Goal: Transaction & Acquisition: Purchase product/service

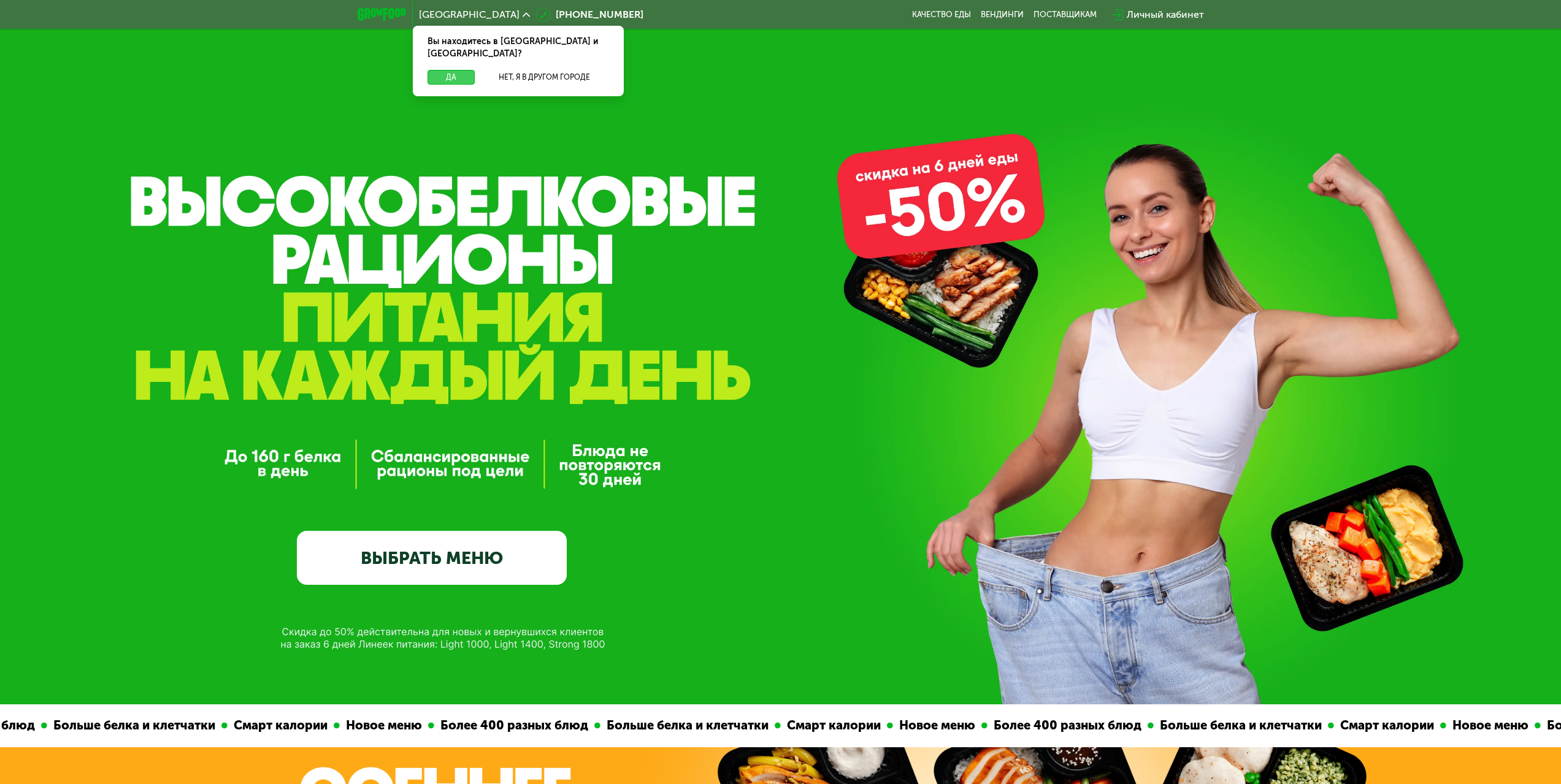
drag, startPoint x: 441, startPoint y: 65, endPoint x: 495, endPoint y: 72, distance: 54.5
click at [441, 69] on button "Да" at bounding box center [451, 76] width 48 height 15
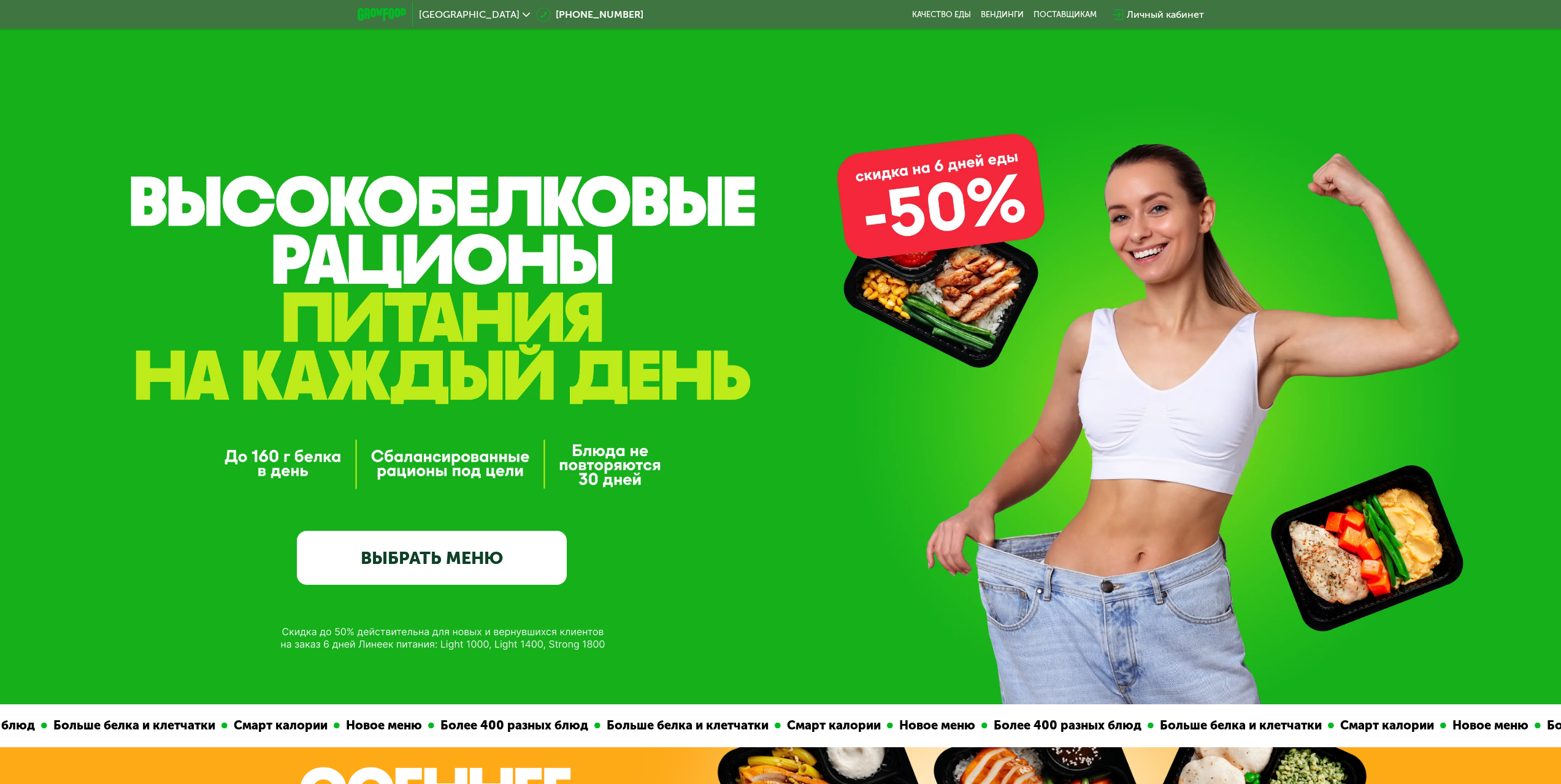
click at [425, 522] on div "GrowFood — доставка правильного питания ВЫБРАТЬ МЕНЮ" at bounding box center [431, 416] width 270 height 336
click at [445, 549] on link "ВЫБРАТЬ МЕНЮ" at bounding box center [431, 557] width 270 height 54
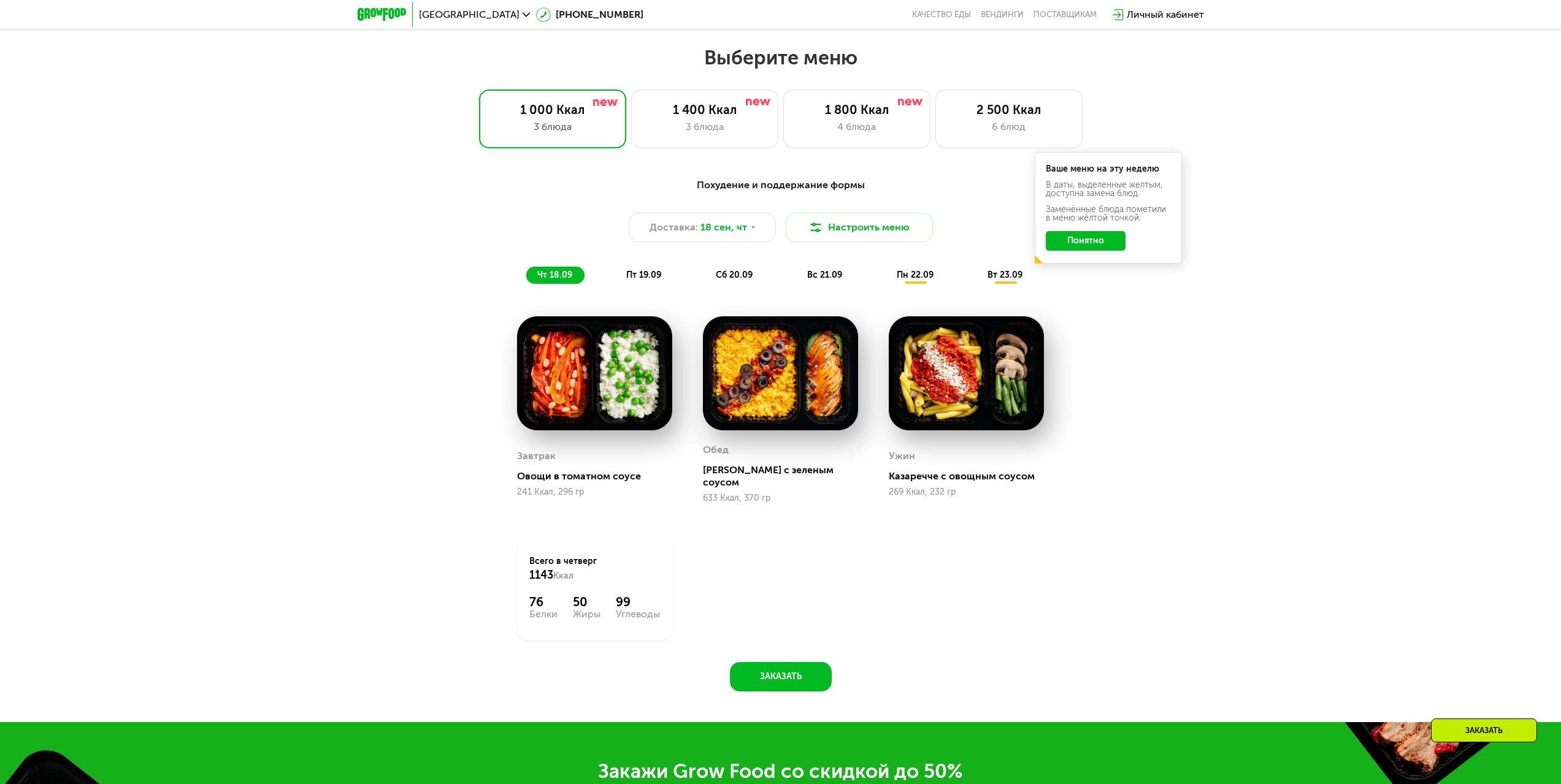
scroll to position [1337, 0]
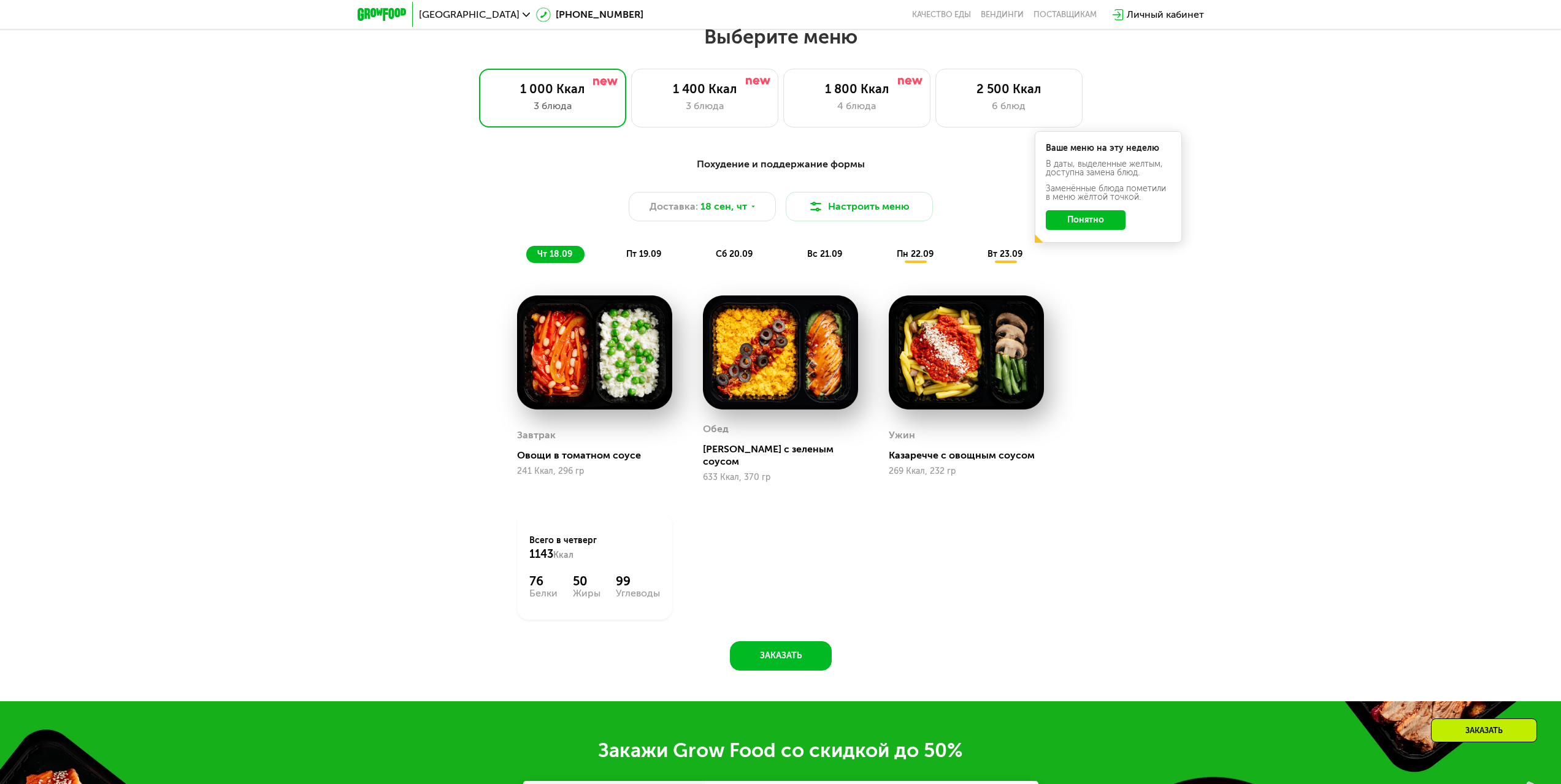
click at [1328, 418] on div "Похудение и поддержание формы Доставка: [DATE] Настроить меню чт 18.09 пт 19.09…" at bounding box center [780, 420] width 1561 height 561
click at [888, 209] on button "Настроить меню" at bounding box center [859, 207] width 147 height 30
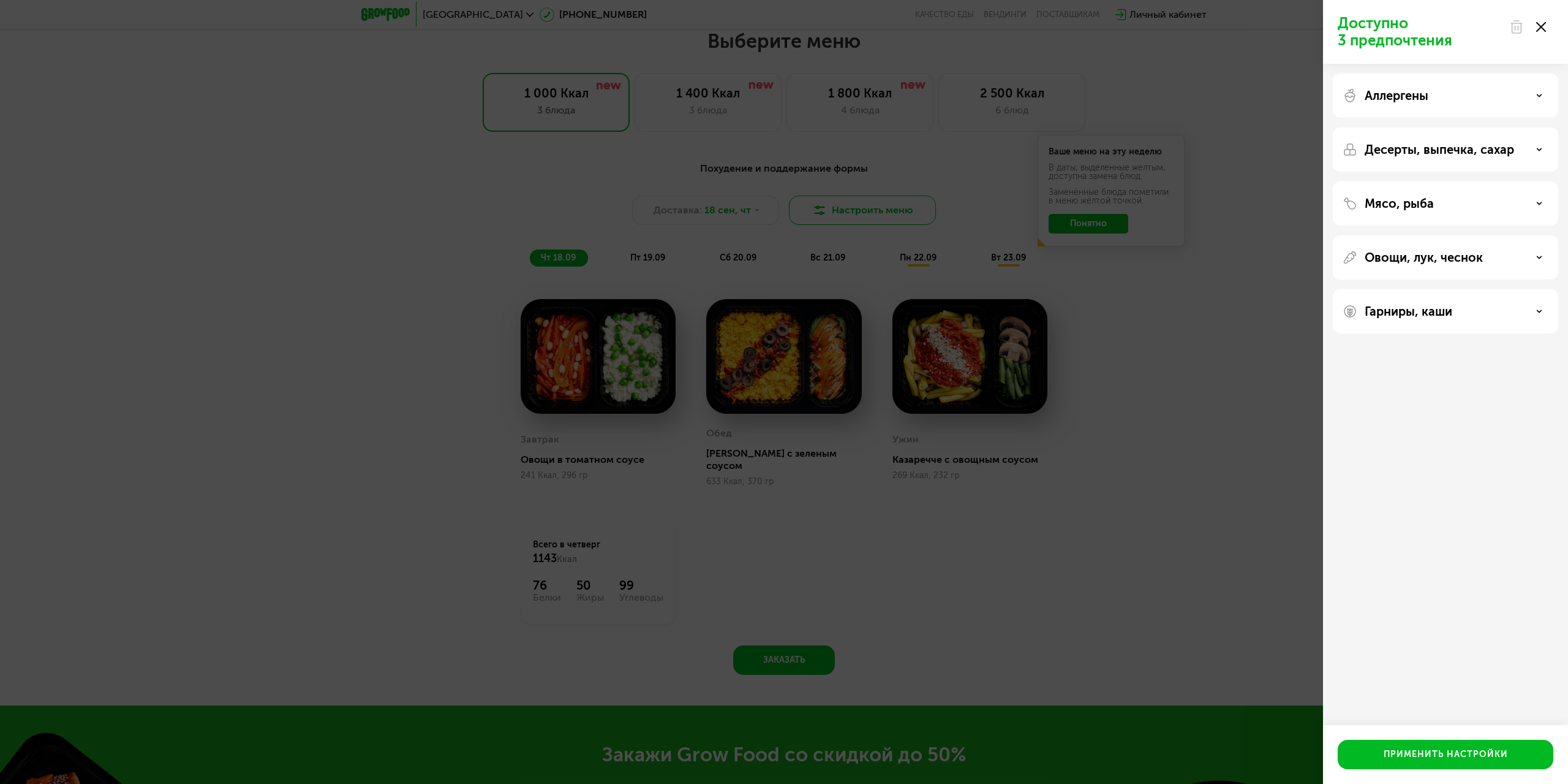
click at [887, 209] on div "Доступно 3 предпочтения Аллергены Десерты, выпечка, сахар Мясо, рыба Овощи, лук…" at bounding box center [784, 392] width 1568 height 784
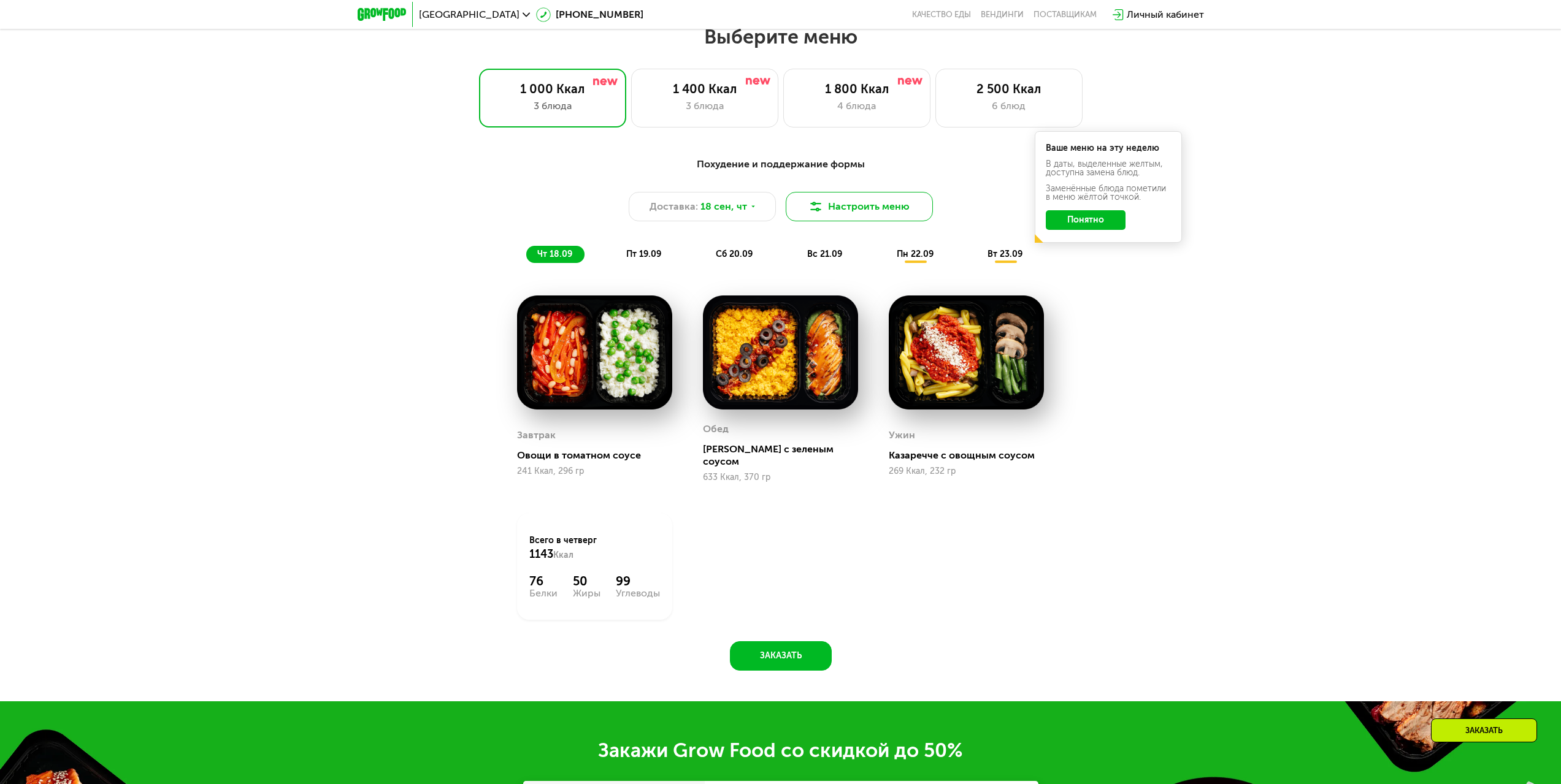
scroll to position [1215, 0]
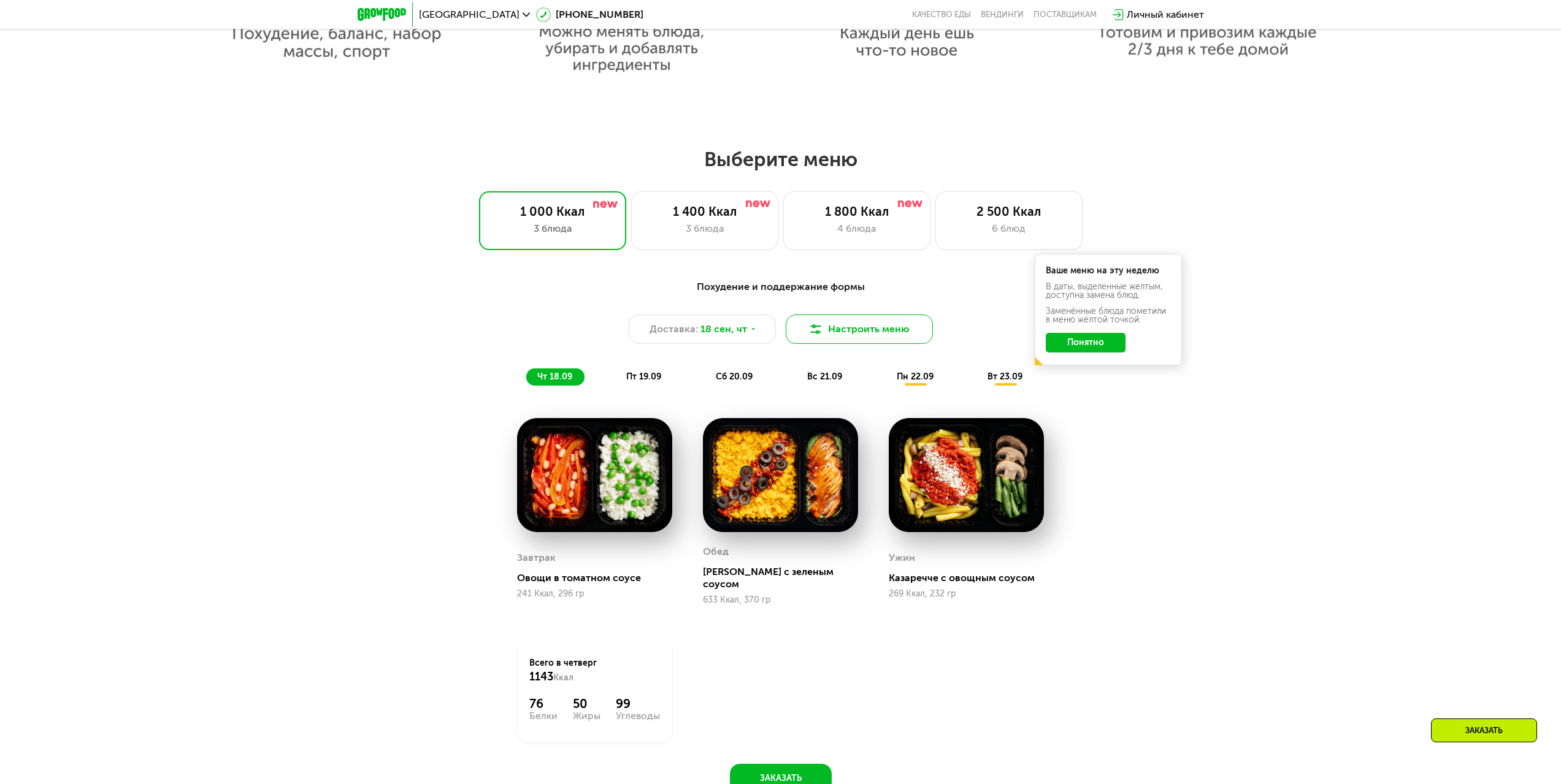
click at [888, 209] on div "1 800 Ккал" at bounding box center [857, 211] width 121 height 15
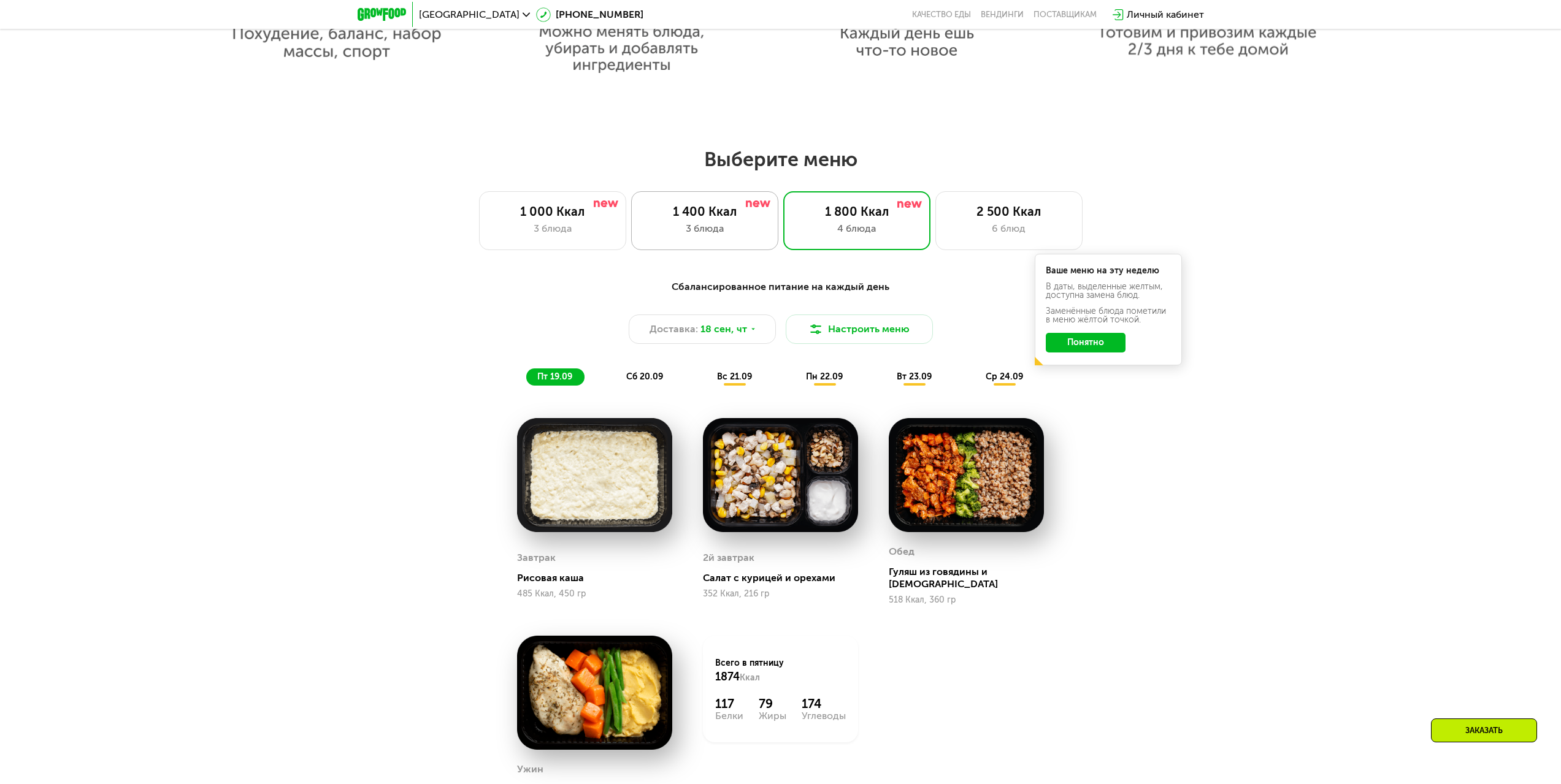
click at [721, 224] on div "1 400 Ккал 3 блюда" at bounding box center [704, 220] width 147 height 58
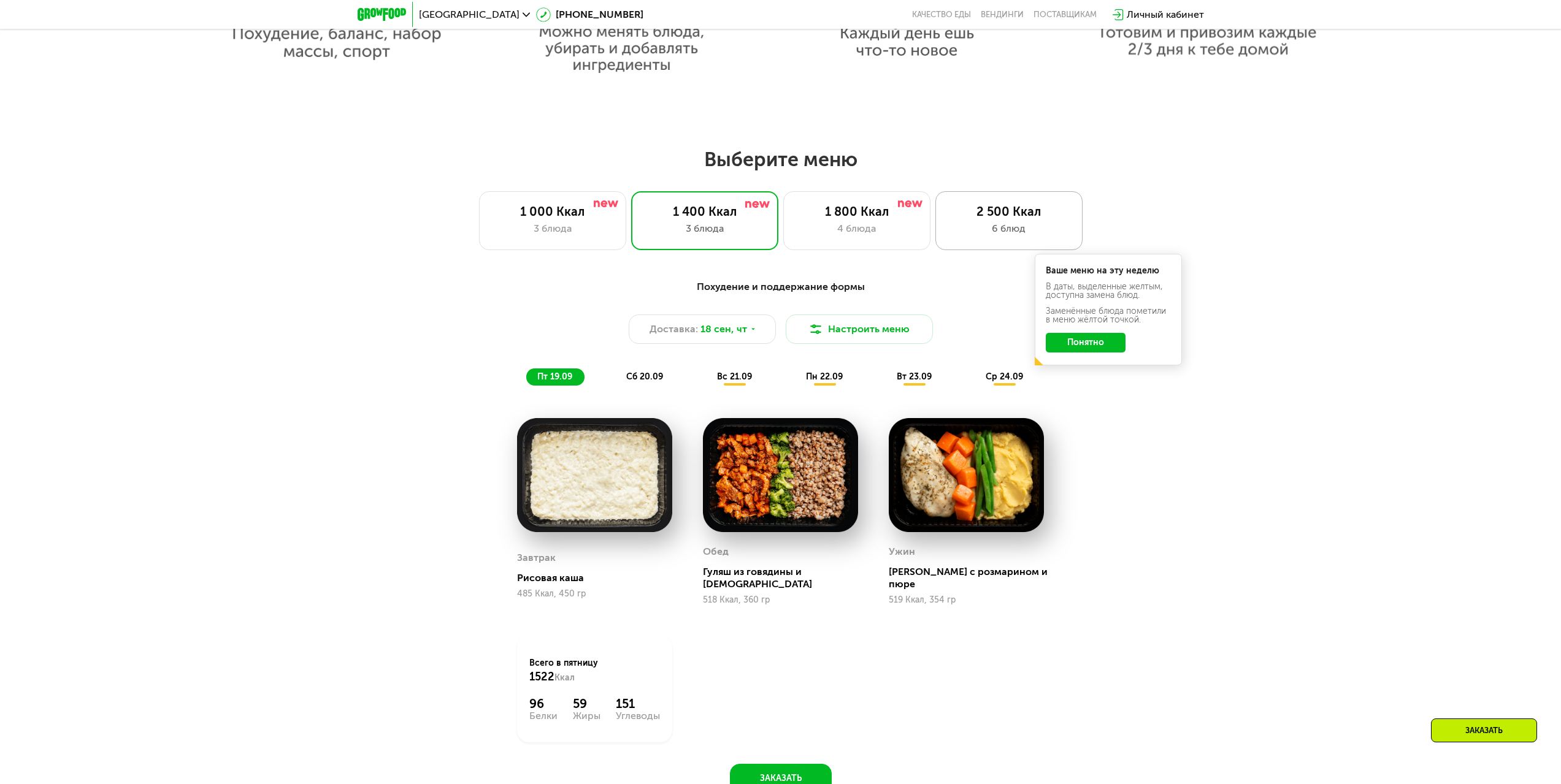
click at [1001, 210] on div "2 500 Ккал" at bounding box center [1009, 211] width 121 height 15
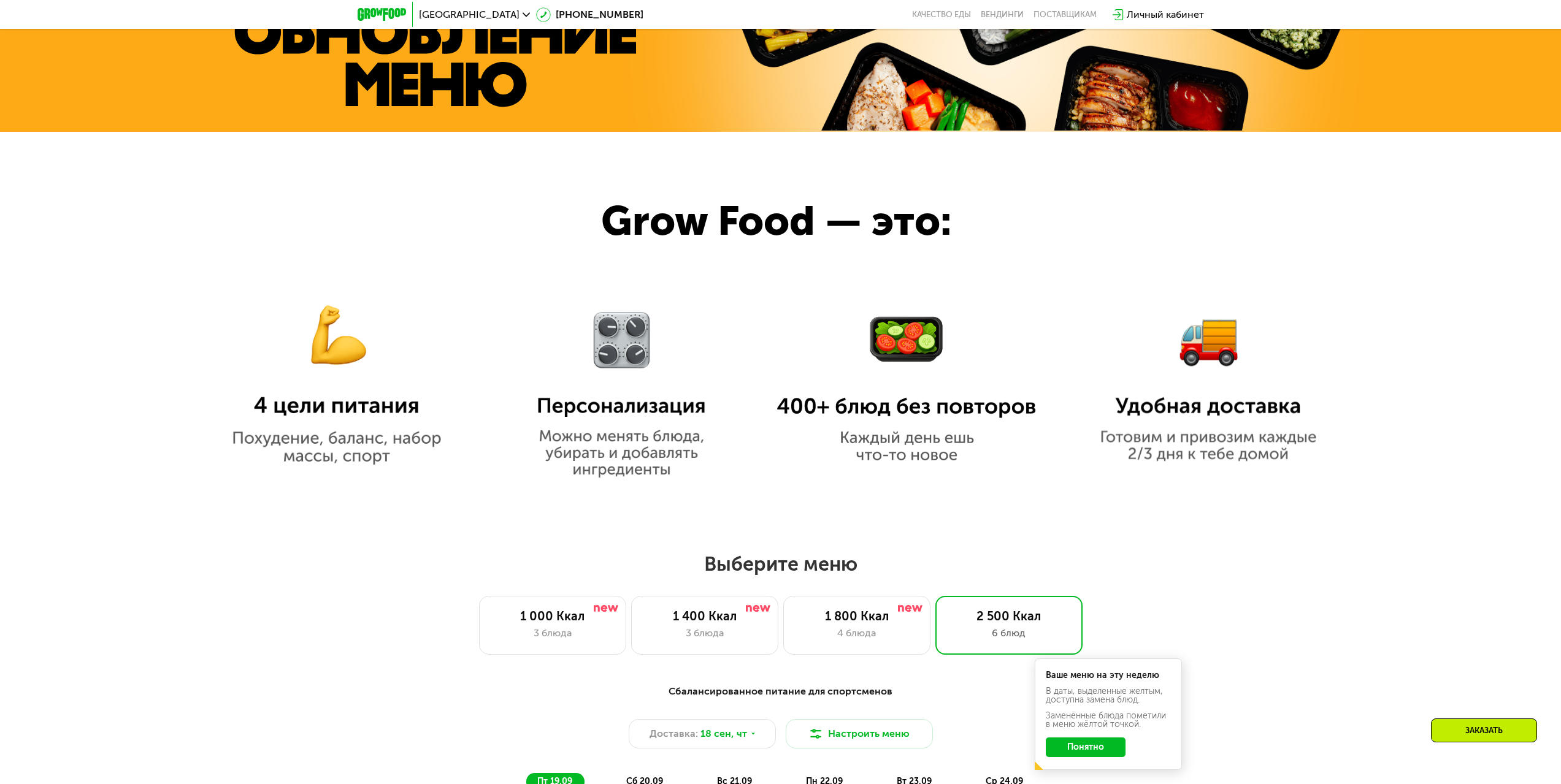
scroll to position [969, 0]
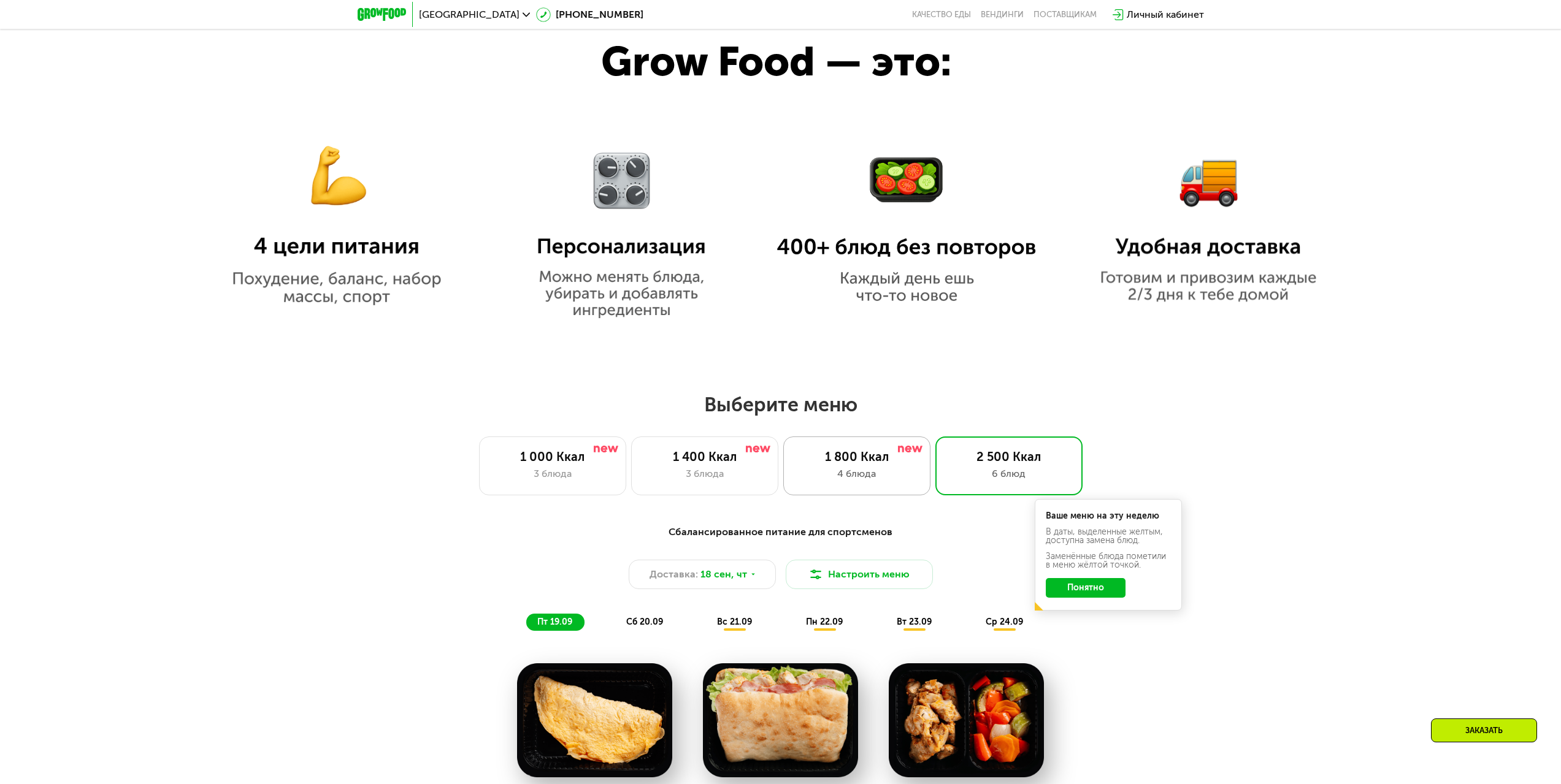
click at [883, 456] on div "1 800 Ккал" at bounding box center [857, 456] width 121 height 15
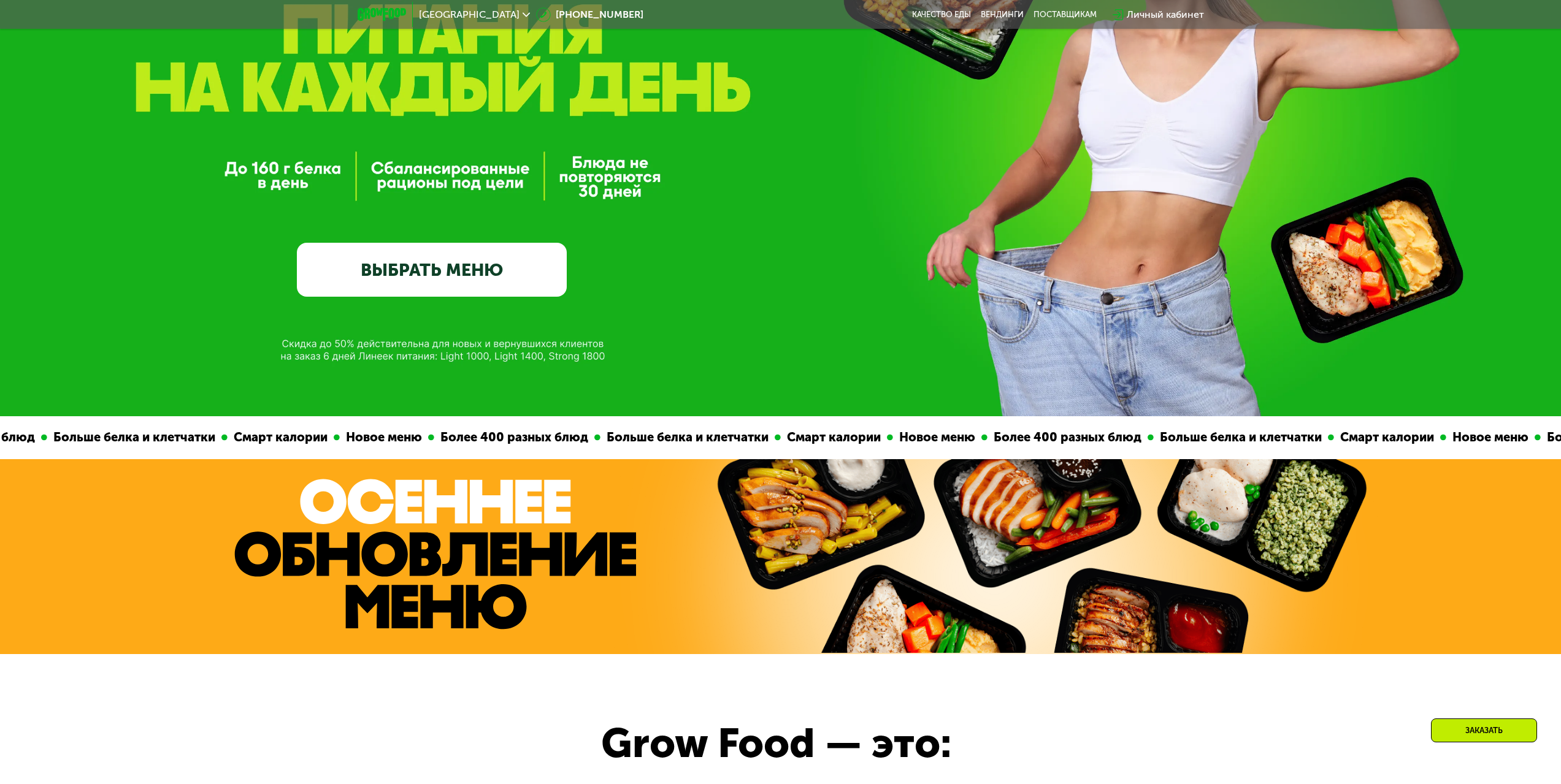
scroll to position [43, 0]
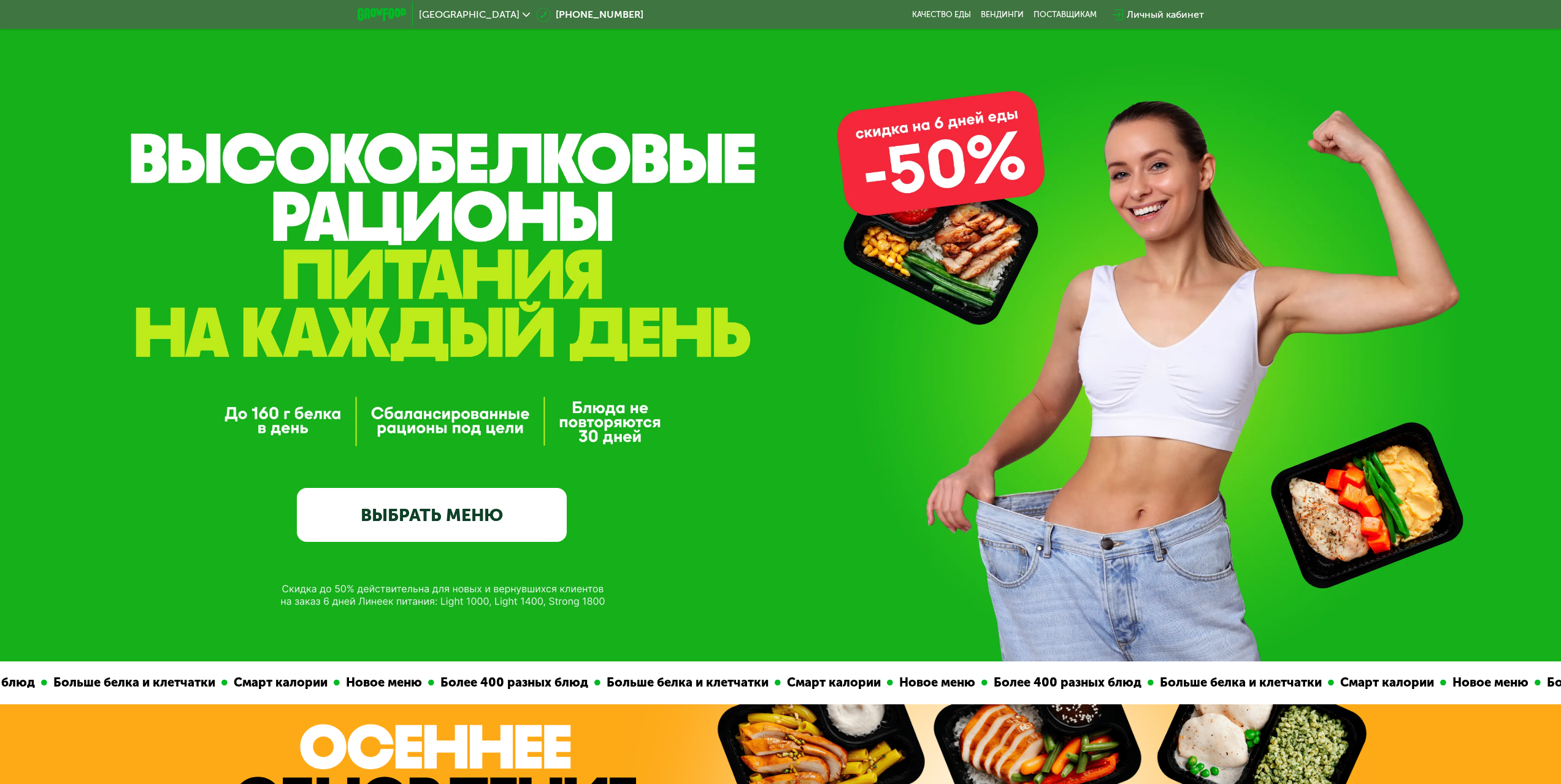
click at [540, 511] on link "ВЫБРАТЬ МЕНЮ" at bounding box center [431, 514] width 270 height 54
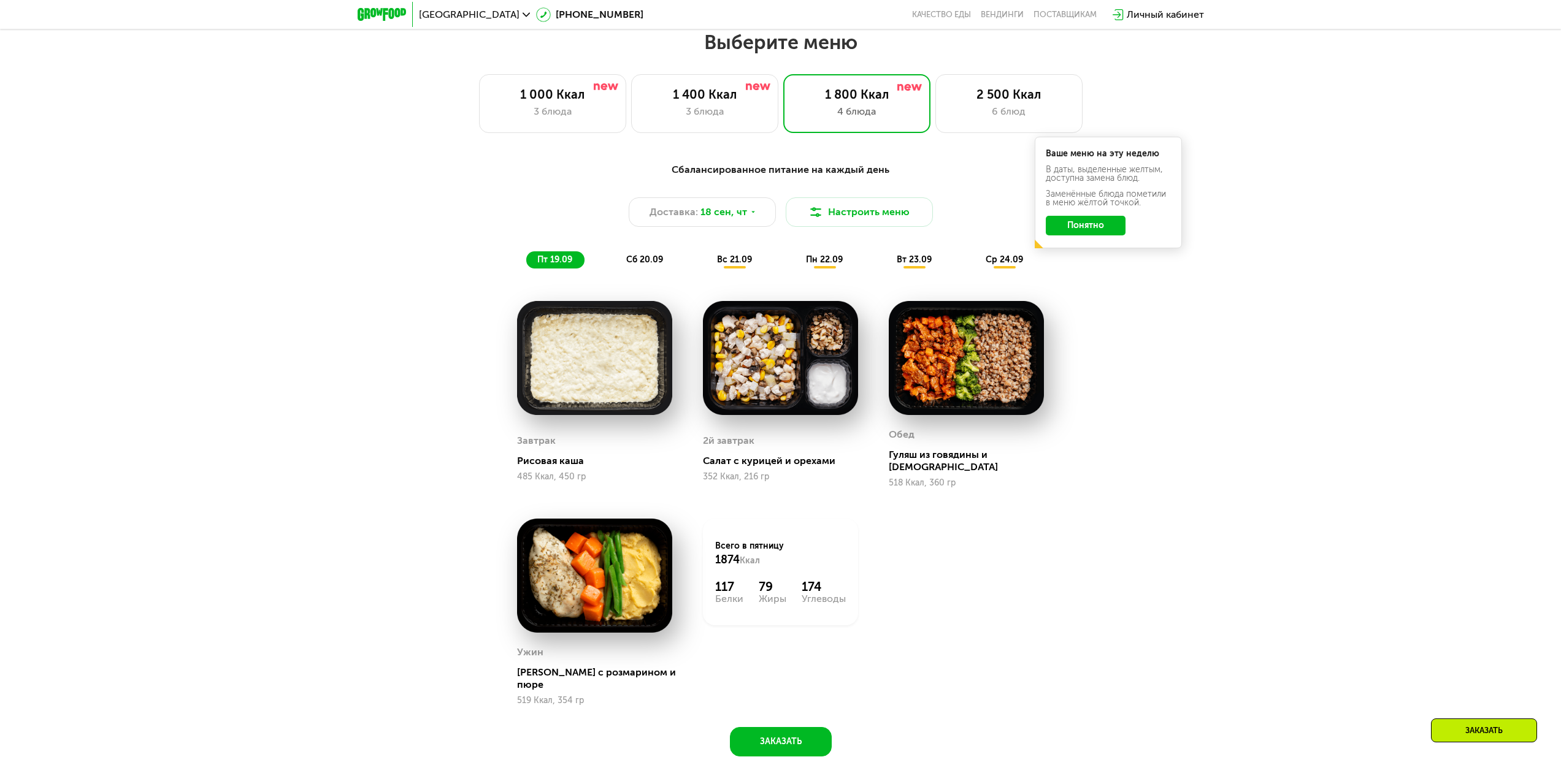
scroll to position [1337, 0]
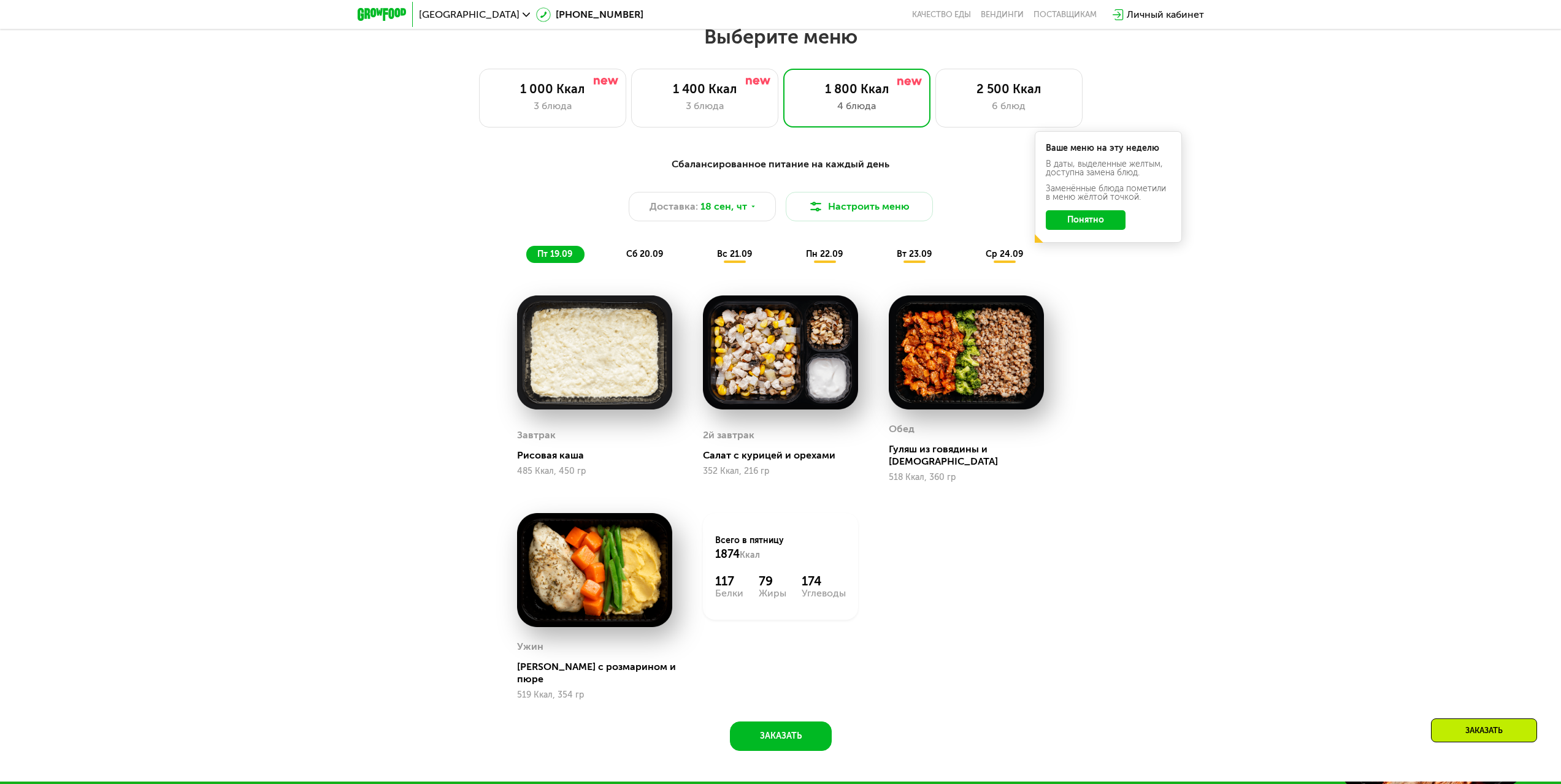
click at [838, 258] on span "пн 22.09" at bounding box center [823, 254] width 37 height 11
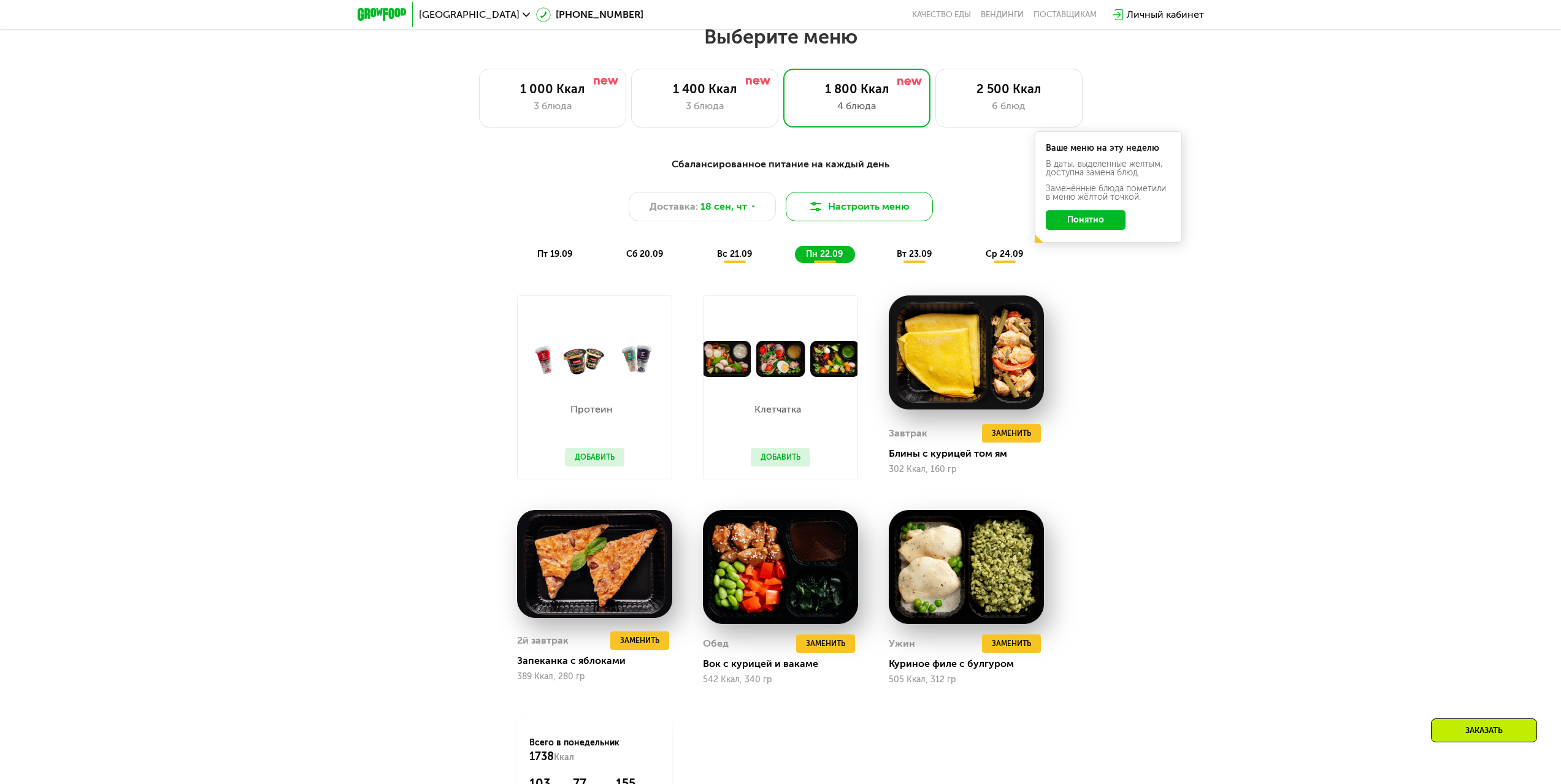
click at [910, 211] on button "Настроить меню" at bounding box center [859, 207] width 147 height 30
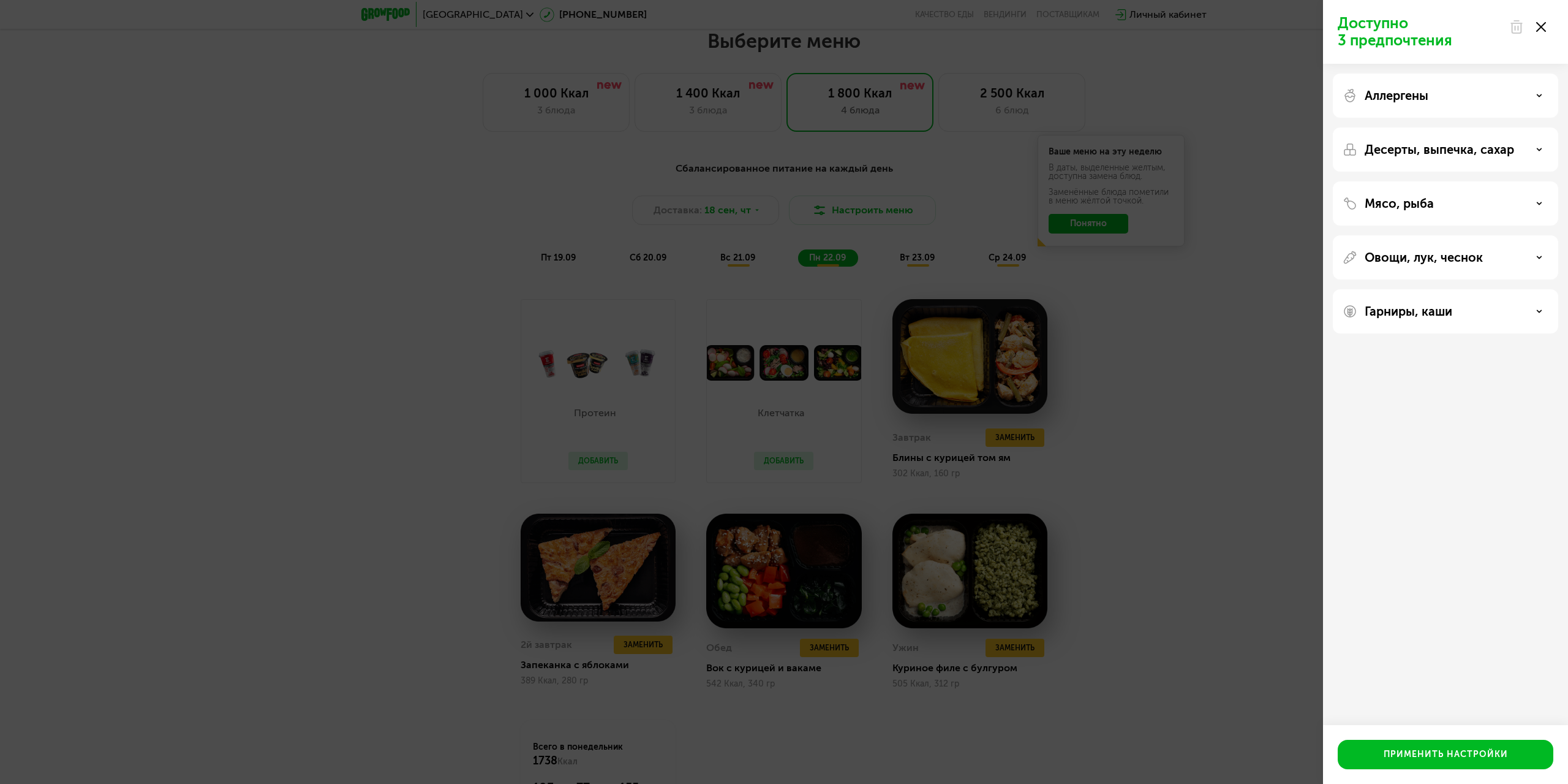
click at [1227, 293] on div "Доступно 3 предпочтения Аллергены Десерты, выпечка, сахар Мясо, рыба Овощи, лук…" at bounding box center [784, 392] width 1568 height 784
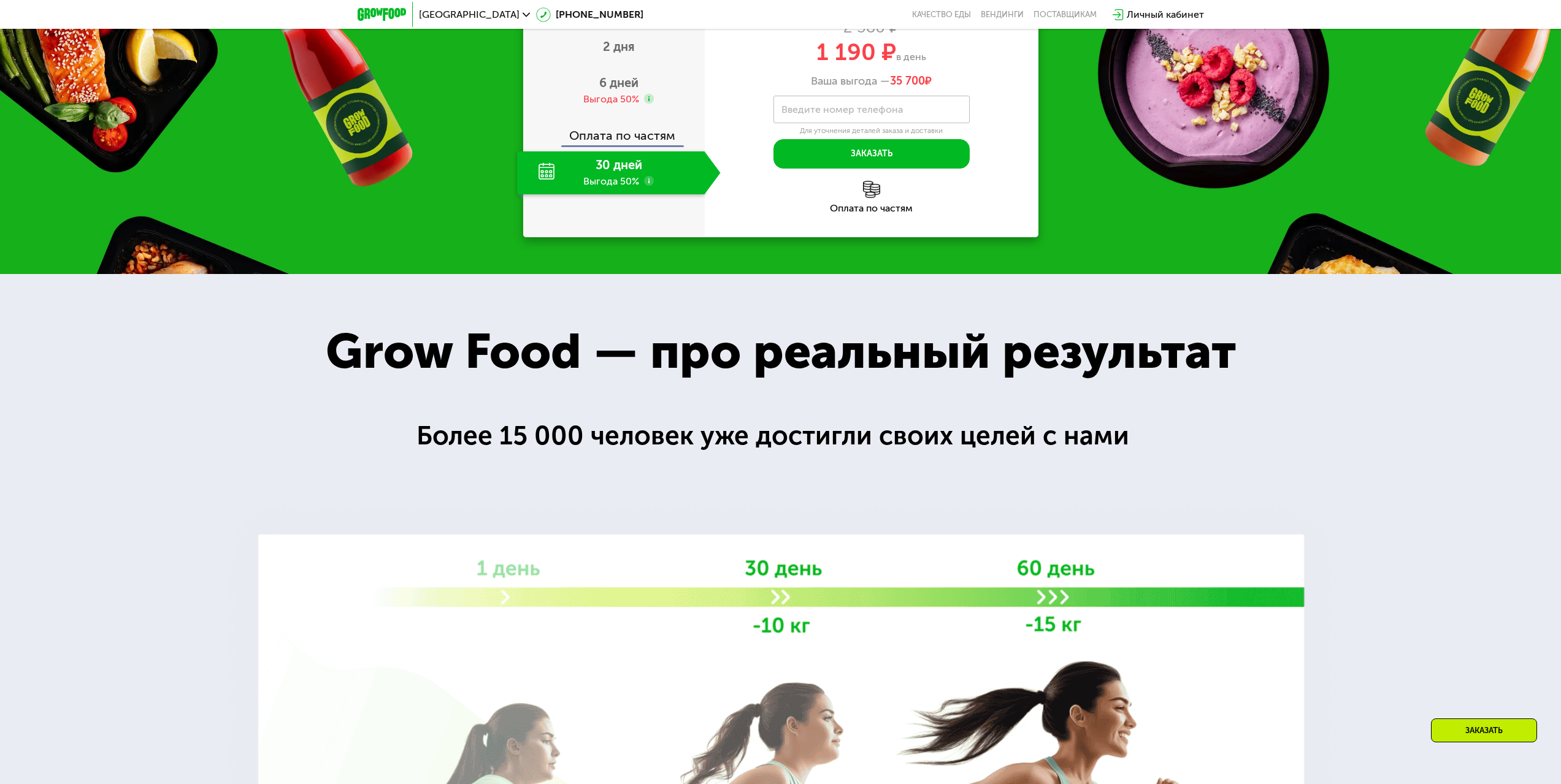
scroll to position [2563, 0]
